Goal: Information Seeking & Learning: Learn about a topic

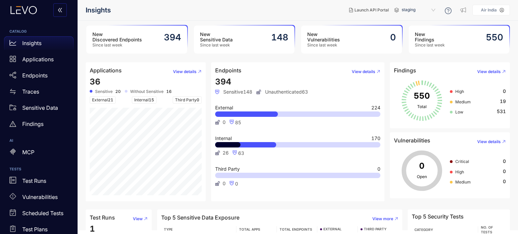
scroll to position [4, 0]
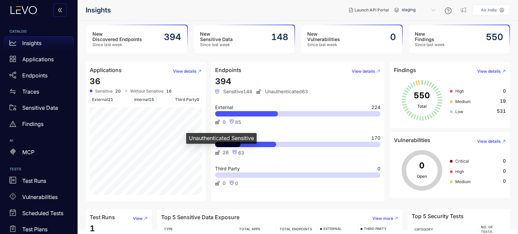
click at [228, 144] on div "Unauthenticated Sensitive" at bounding box center [221, 141] width 70 height 16
click at [365, 72] on span "View details" at bounding box center [363, 71] width 24 height 5
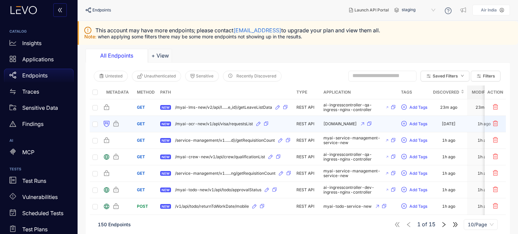
scroll to position [20, 0]
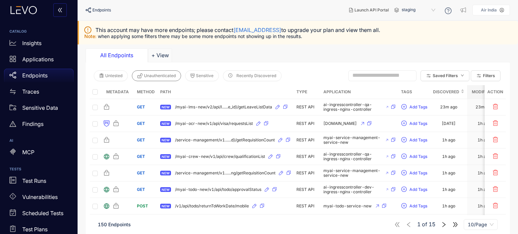
click at [149, 71] on button "Unauthenticated" at bounding box center [156, 75] width 49 height 11
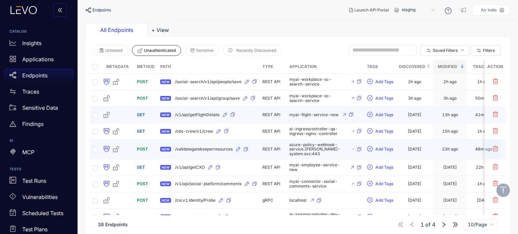
scroll to position [0, 0]
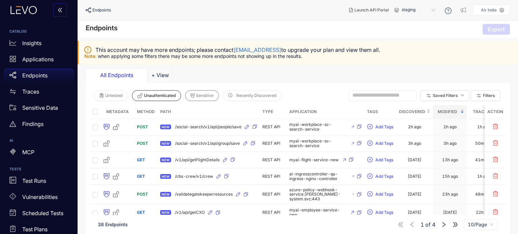
click at [204, 97] on span "Sensitive" at bounding box center [205, 95] width 18 height 5
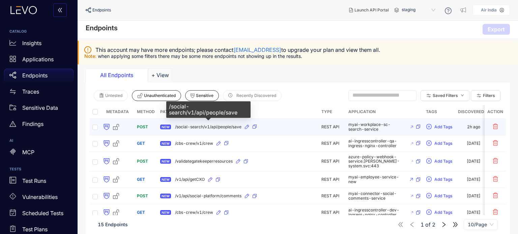
click at [214, 127] on span "/social-search/v1/api/people/save" at bounding box center [208, 127] width 66 height 5
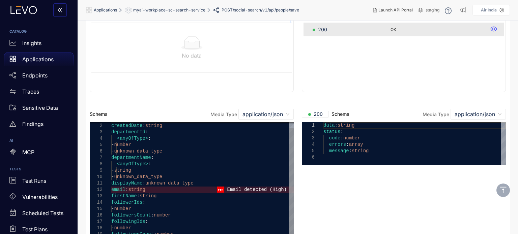
scroll to position [96, 0]
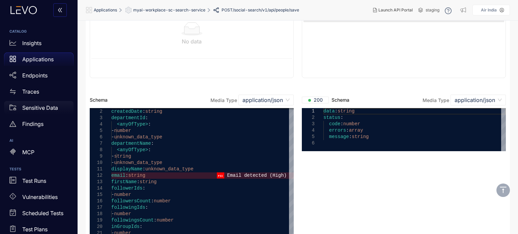
click at [36, 109] on p "Sensitive Data" at bounding box center [40, 108] width 36 height 6
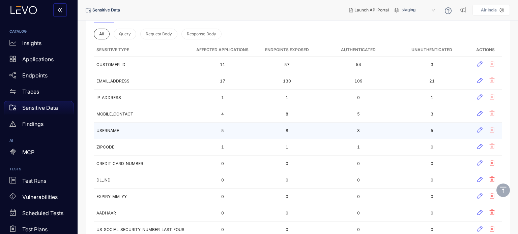
scroll to position [75, 0]
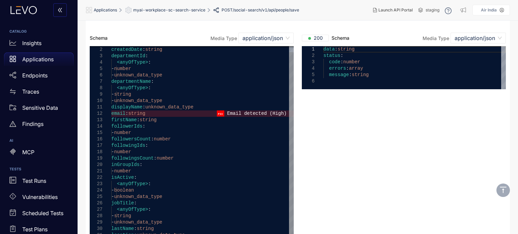
scroll to position [178, 0]
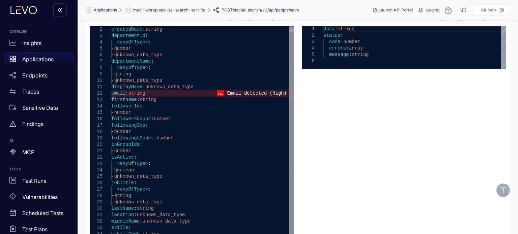
type textarea "**********"
drag, startPoint x: 146, startPoint y: 94, endPoint x: 112, endPoint y: 94, distance: 33.4
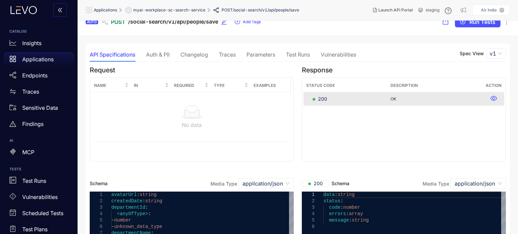
scroll to position [8, 0]
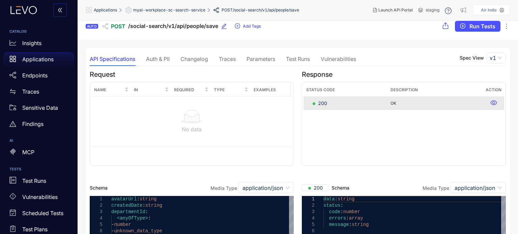
click at [156, 60] on div "Auth & PII" at bounding box center [158, 59] width 24 height 6
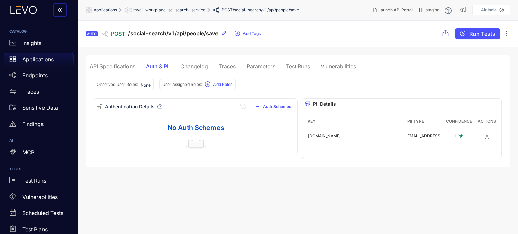
scroll to position [0, 0]
drag, startPoint x: 346, startPoint y: 66, endPoint x: 331, endPoint y: 69, distance: 14.8
click at [331, 69] on div "Vulnerabilities" at bounding box center [337, 67] width 35 height 6
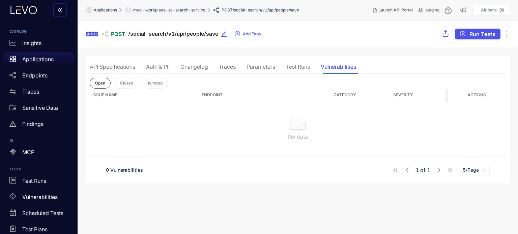
click at [294, 69] on div "Test Runs" at bounding box center [298, 67] width 24 height 6
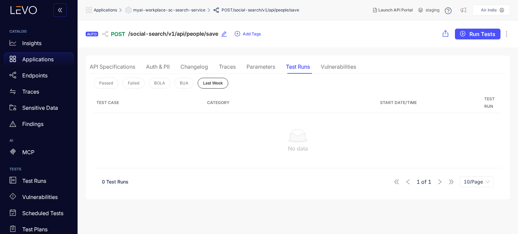
click at [267, 72] on div "Parameters" at bounding box center [260, 67] width 29 height 14
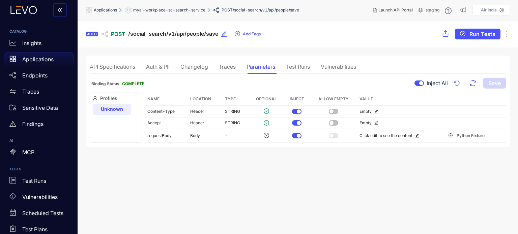
click at [224, 67] on div "Traces" at bounding box center [227, 67] width 17 height 6
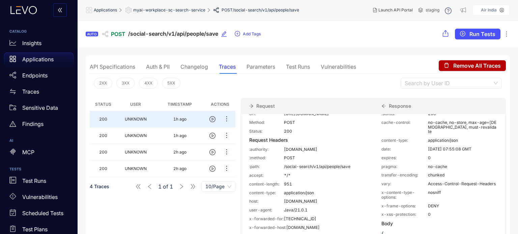
click at [42, 60] on p "Applications" at bounding box center [37, 59] width 31 height 6
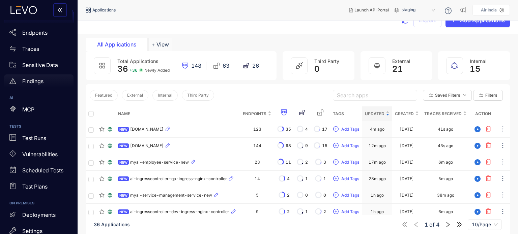
scroll to position [47, 0]
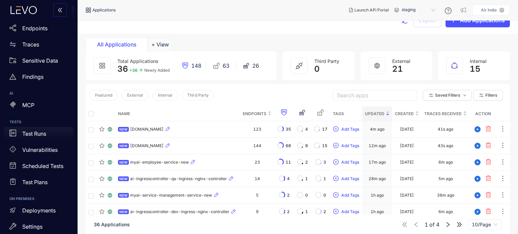
click at [36, 132] on p "Test Runs" at bounding box center [34, 134] width 24 height 6
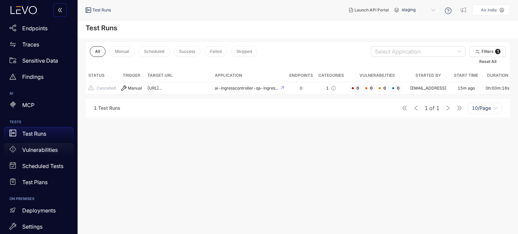
click at [38, 148] on p "Vulnerabilities" at bounding box center [39, 150] width 35 height 6
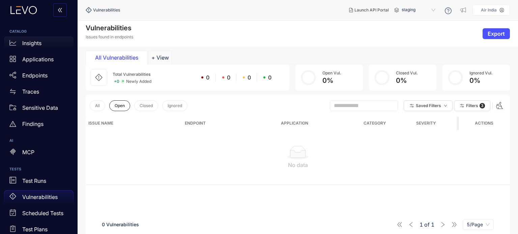
click at [29, 41] on p "Insights" at bounding box center [31, 43] width 19 height 6
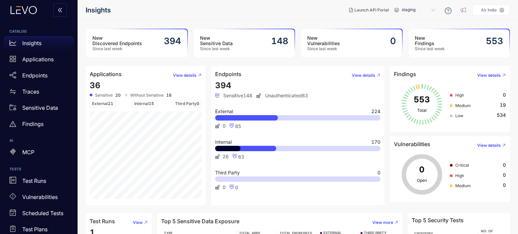
drag, startPoint x: 489, startPoint y: 44, endPoint x: 220, endPoint y: 156, distance: 291.2
click at [220, 156] on span "26" at bounding box center [221, 156] width 13 height 5
click at [217, 157] on icon at bounding box center [217, 156] width 5 height 5
click at [226, 148] on div "Unauthenticated Sensitive" at bounding box center [221, 145] width 70 height 16
click at [44, 124] on div "Findings" at bounding box center [38, 123] width 69 height 13
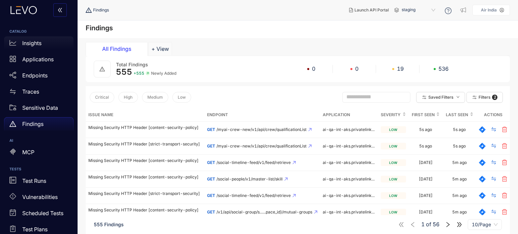
click at [41, 44] on p "Insights" at bounding box center [31, 43] width 19 height 6
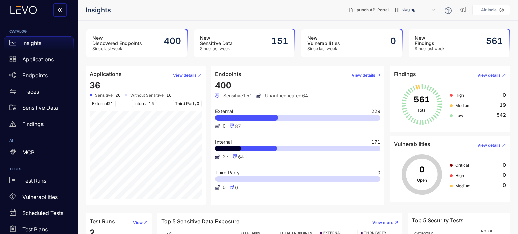
click at [262, 8] on nav "Insights" at bounding box center [215, 10] width 258 height 12
